Goal: Check status

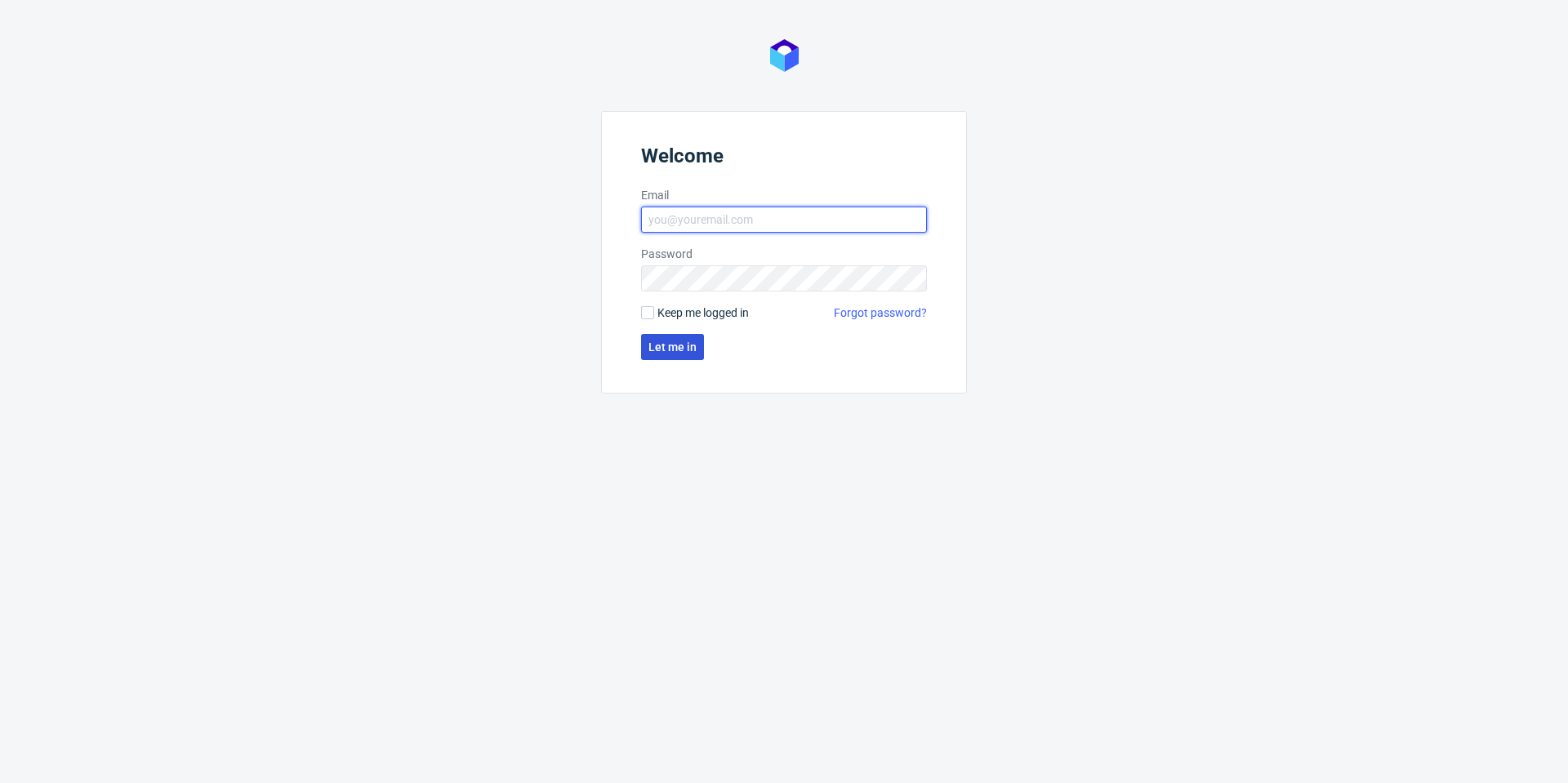
type input "[PERSON_NAME][EMAIL_ADDRESS][PERSON_NAME][DOMAIN_NAME]"
click at [666, 348] on span "Let me in" at bounding box center [672, 346] width 48 height 11
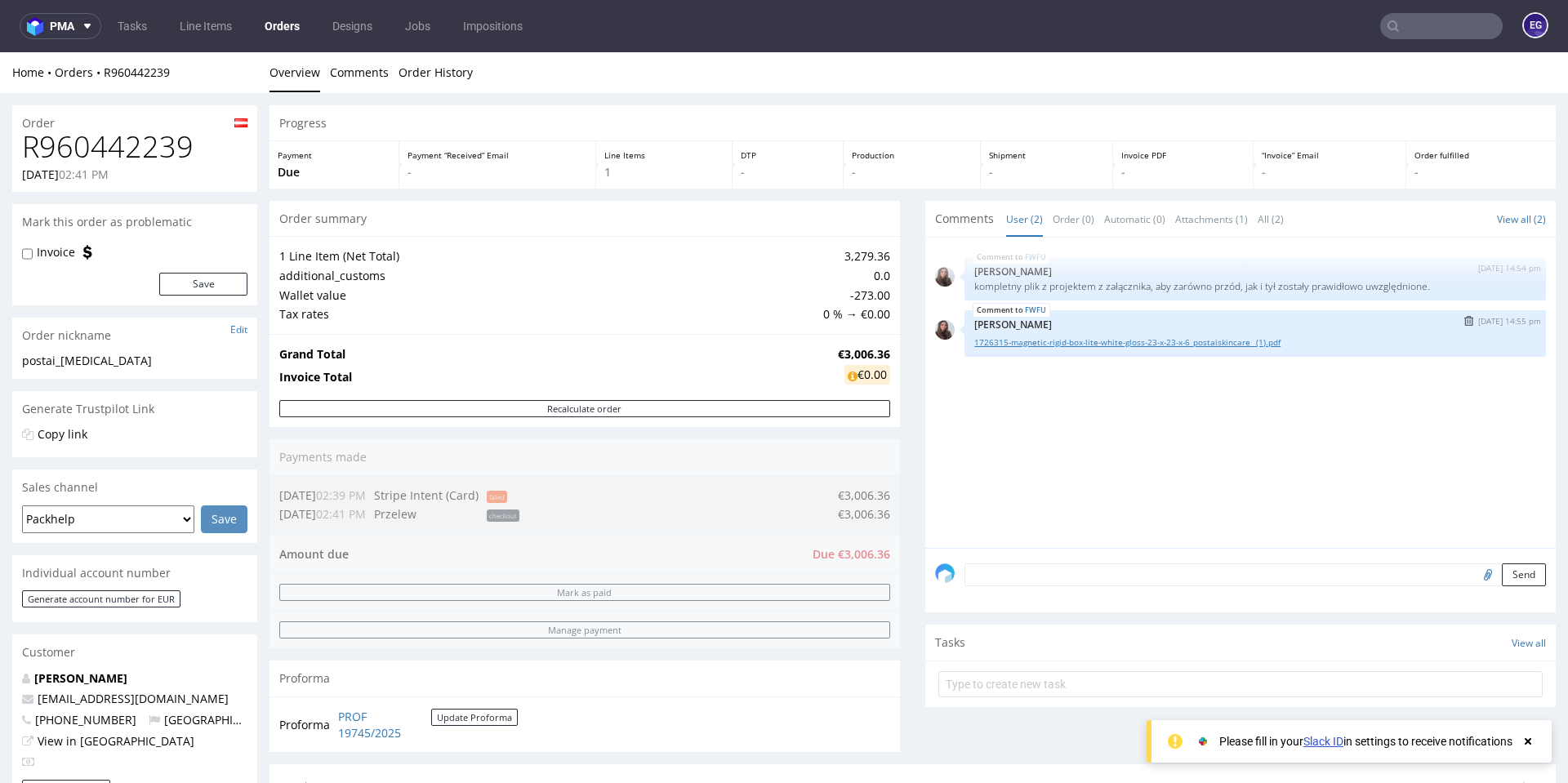
click at [1107, 345] on link "1726315-magnetic-rigid-box-lite-white-gloss-23-x-23-x-6_postaiskincare_ (1).pdf" at bounding box center [1255, 343] width 562 height 12
click at [1175, 211] on link "Attachments (1)" at bounding box center [1211, 219] width 73 height 35
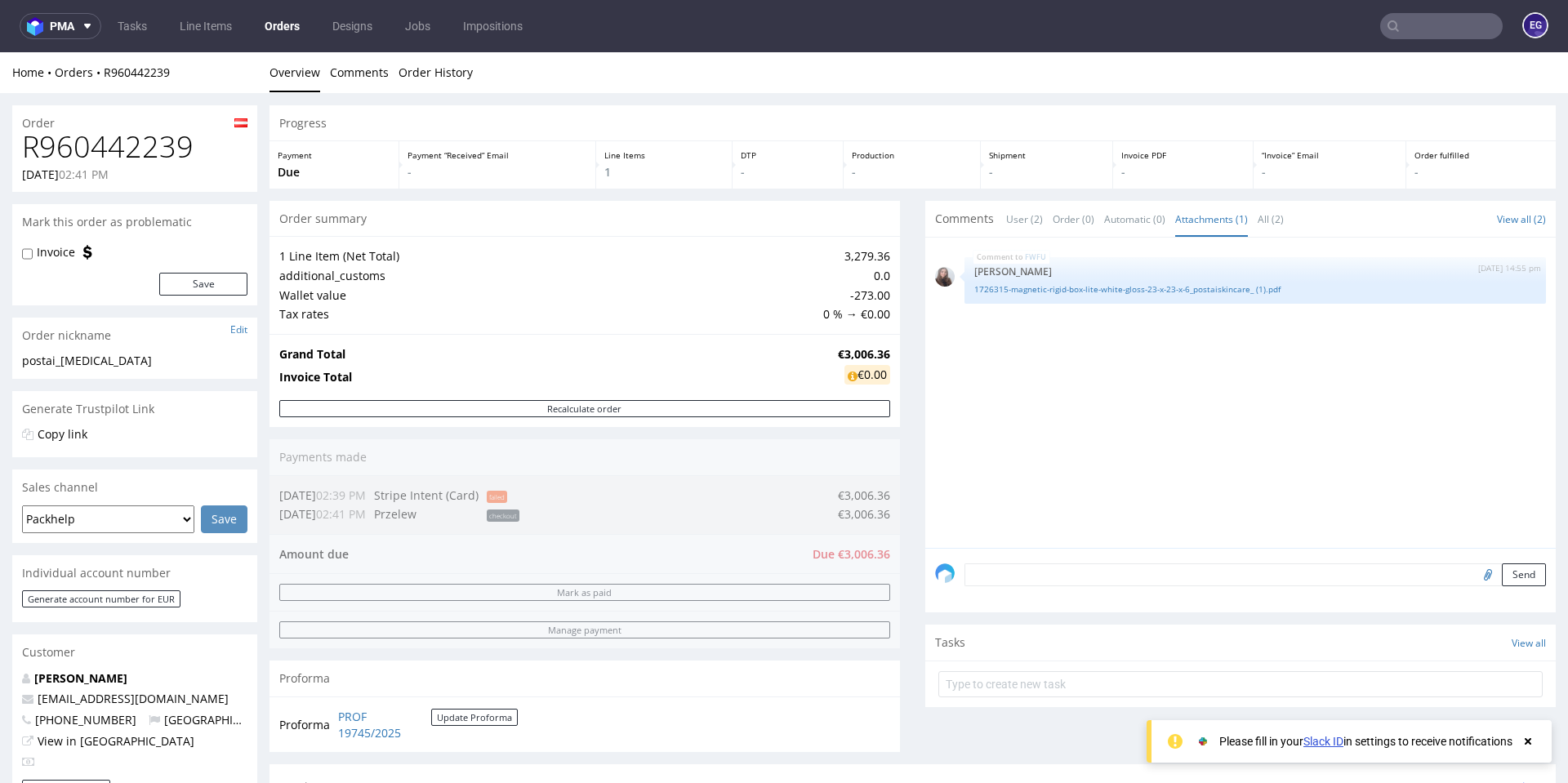
click at [1277, 225] on div "Comments User (2) Order (0) Automatic (0) Attachments (1) All (2) View all (2)" at bounding box center [1240, 218] width 631 height 36
click at [1262, 221] on link "All (2)" at bounding box center [1271, 219] width 26 height 35
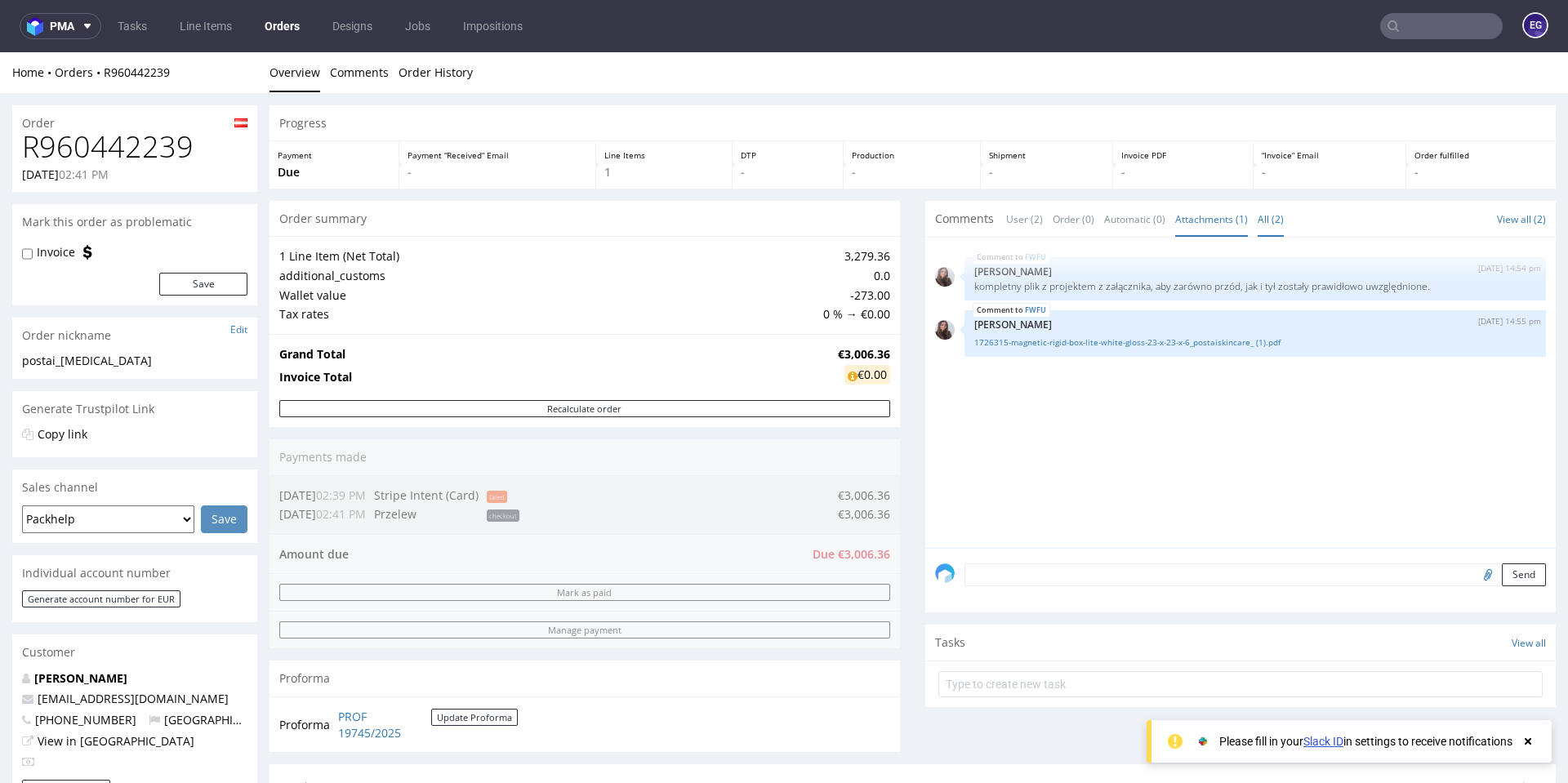
click at [1217, 223] on link "Attachments (1)" at bounding box center [1211, 219] width 73 height 35
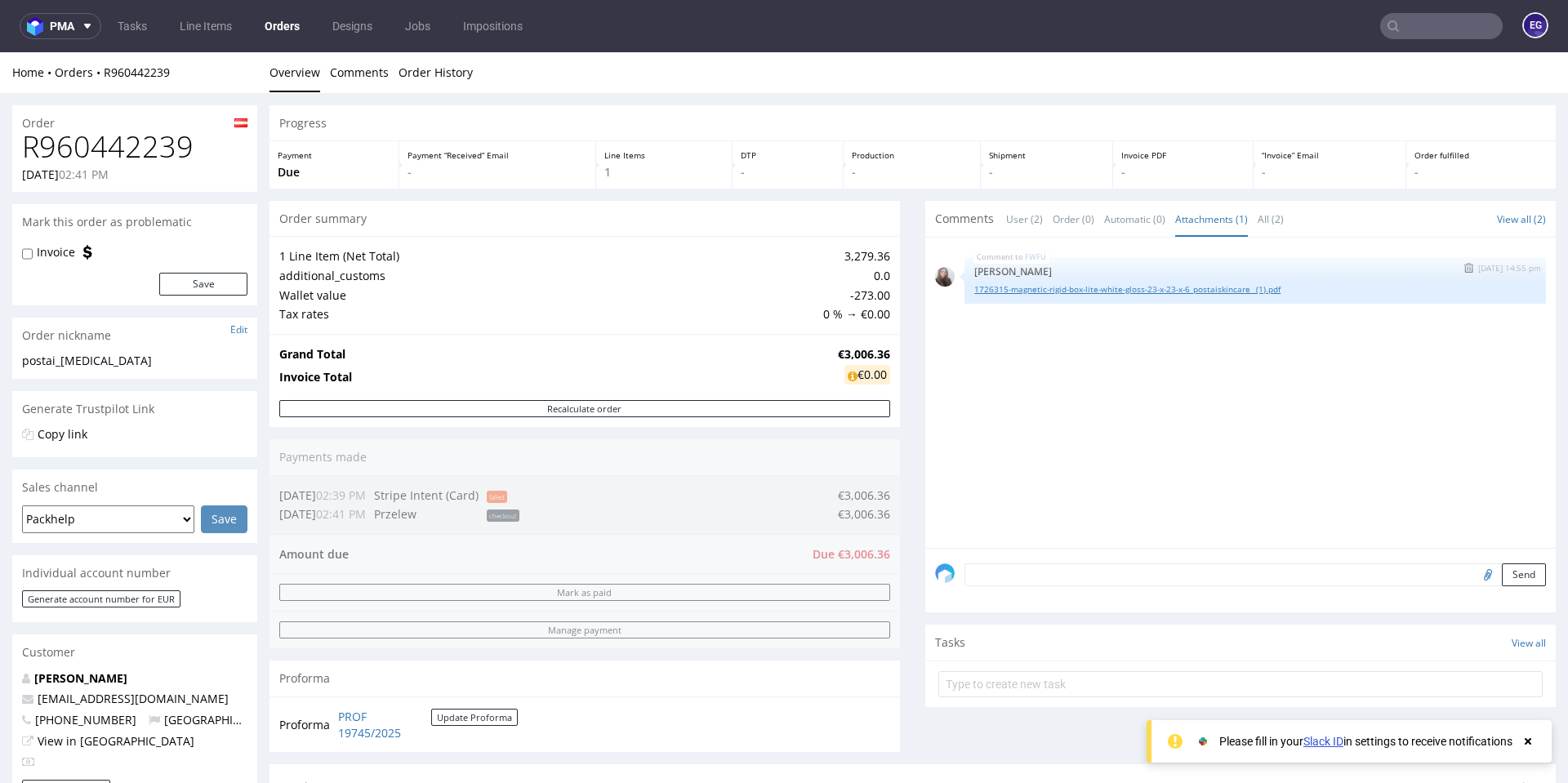
click at [1158, 287] on link "1726315-magnetic-rigid-box-lite-white-gloss-23-x-23-x-6_postaiskincare_ (1).pdf" at bounding box center [1255, 289] width 562 height 12
click at [1048, 293] on link "1726315-magnetic-rigid-box-lite-white-gloss-23-x-23-x-6_postaiskincare_ (1).pdf" at bounding box center [1255, 289] width 562 height 12
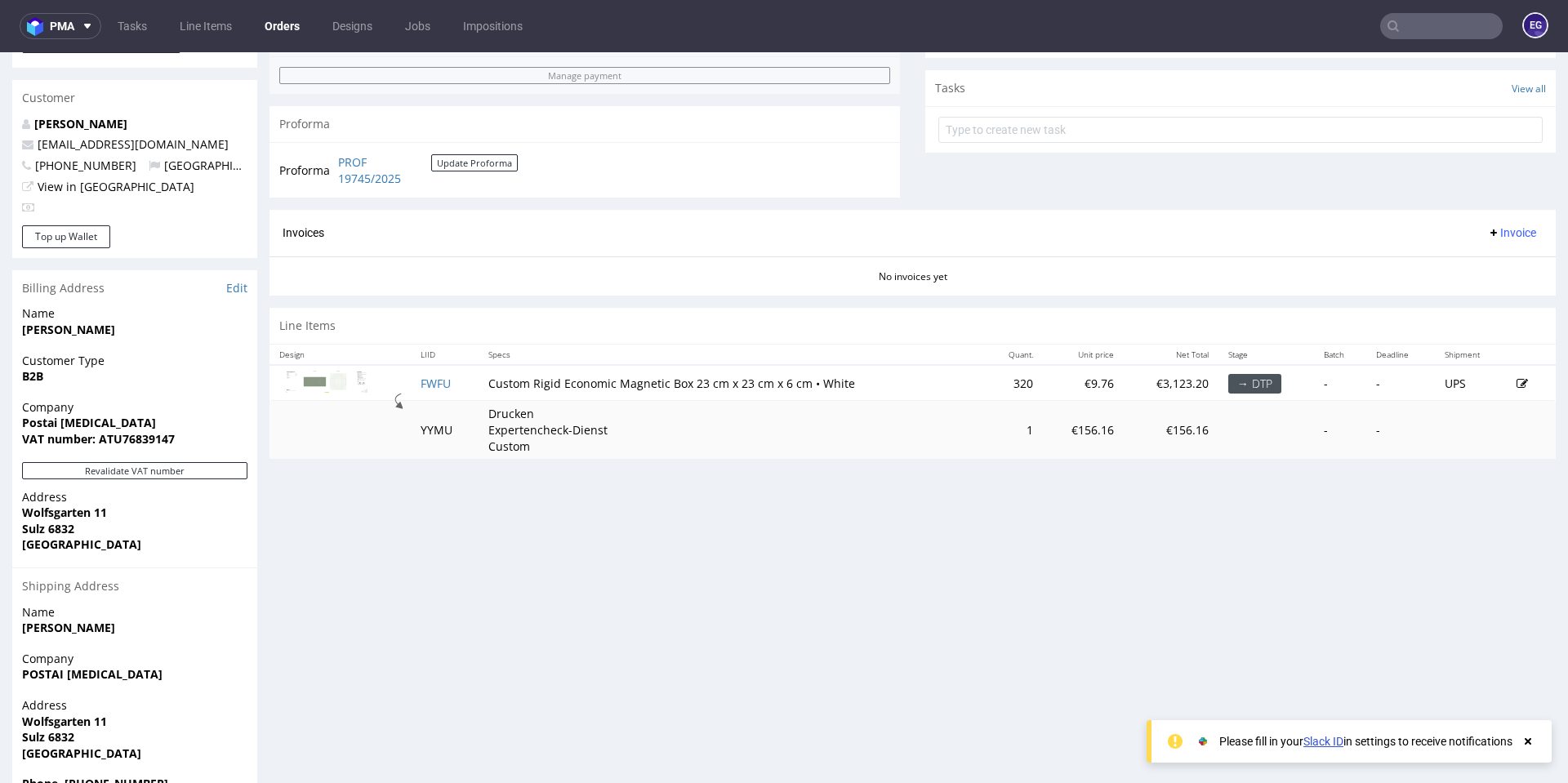
scroll to position [572, 0]
